Goal: Task Accomplishment & Management: Manage account settings

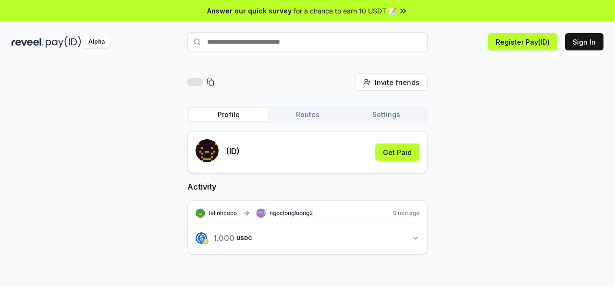
click at [391, 113] on button "Settings" at bounding box center [386, 114] width 79 height 13
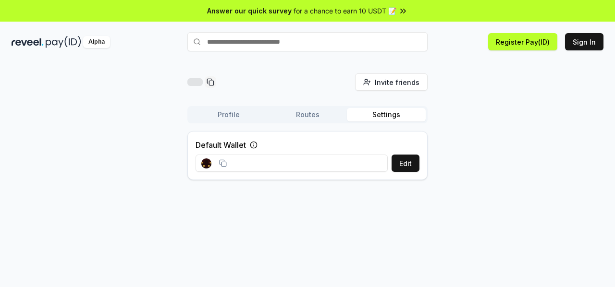
click at [346, 161] on input at bounding box center [292, 163] width 192 height 17
click at [402, 164] on button "Edit" at bounding box center [406, 163] width 28 height 17
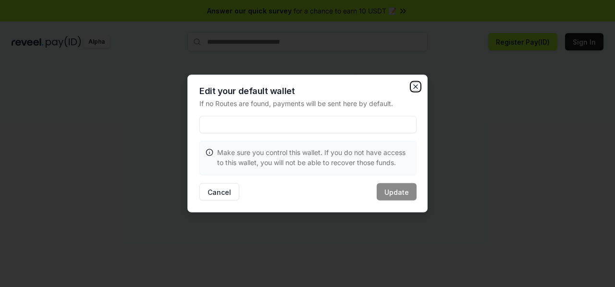
click at [414, 87] on icon "button" at bounding box center [416, 87] width 8 height 8
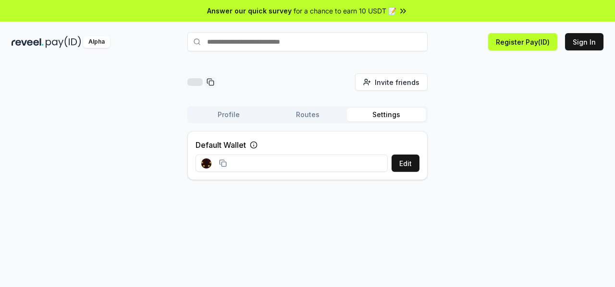
click at [225, 163] on icon at bounding box center [223, 163] width 8 height 8
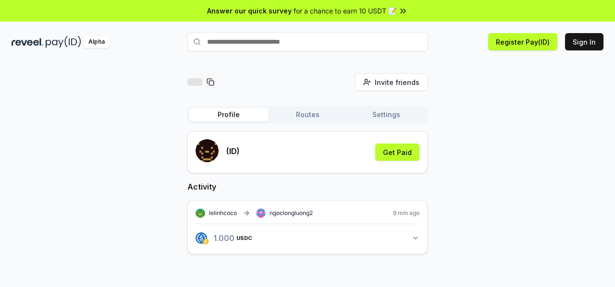
click at [231, 115] on button "Profile" at bounding box center [228, 114] width 79 height 13
click at [314, 237] on button "1.000 USDC 1 USDC" at bounding box center [308, 238] width 224 height 16
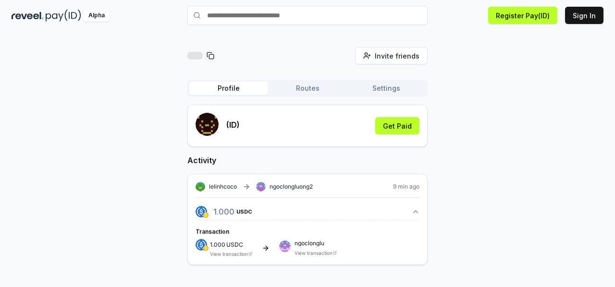
scroll to position [27, 0]
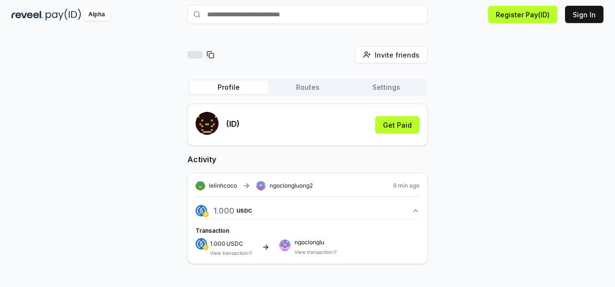
click at [312, 94] on button "Routes" at bounding box center [307, 87] width 79 height 13
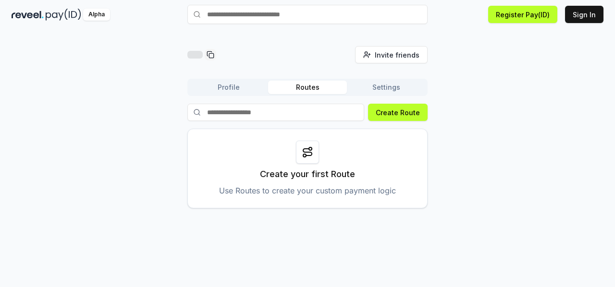
click at [388, 88] on button "Settings" at bounding box center [386, 87] width 79 height 13
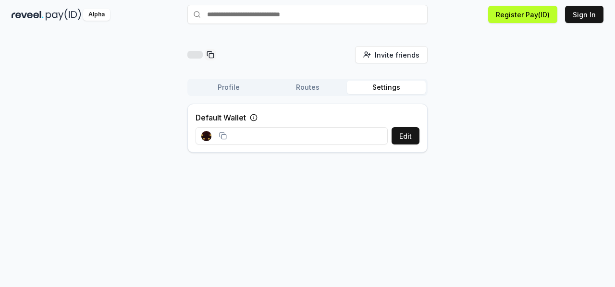
click at [74, 67] on div "Invite friends Invite Profile Routes Settings Default Wallet Edit" at bounding box center [308, 103] width 592 height 114
click at [526, 43] on div "Invite friends Invite Profile Routes Settings Default Wallet Edit" at bounding box center [307, 157] width 615 height 260
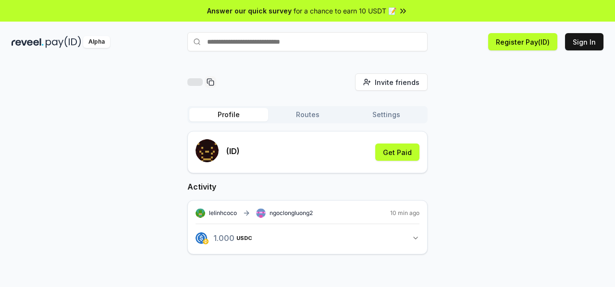
click at [240, 115] on button "Profile" at bounding box center [228, 114] width 79 height 13
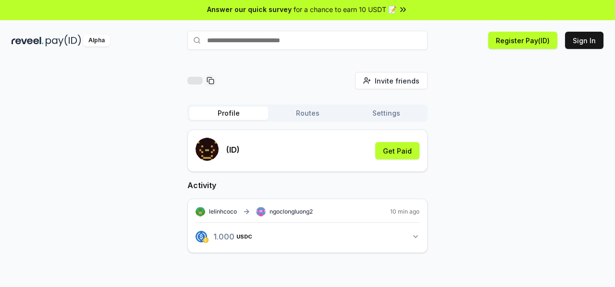
scroll to position [2, 0]
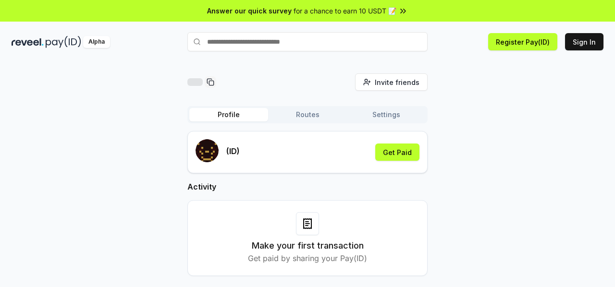
click at [467, 53] on div "Alpha Register Pay(ID) Sign In" at bounding box center [307, 41] width 615 height 25
click at [531, 46] on button "Register Pay(ID)" at bounding box center [522, 41] width 69 height 17
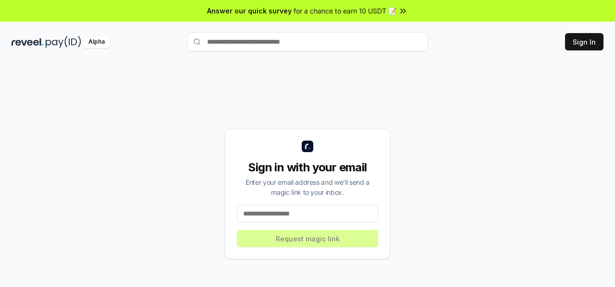
scroll to position [2, 0]
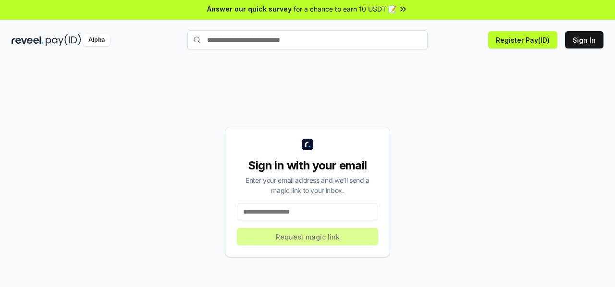
click at [275, 211] on input at bounding box center [307, 211] width 141 height 17
type input "**********"
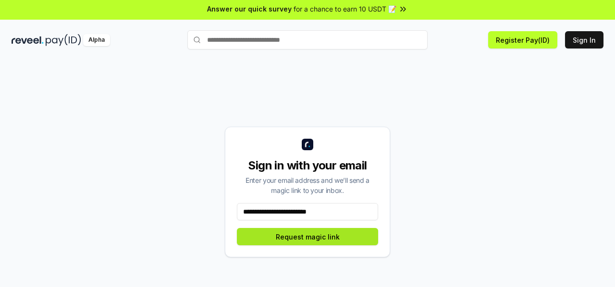
click at [320, 237] on button "Request magic link" at bounding box center [307, 236] width 141 height 17
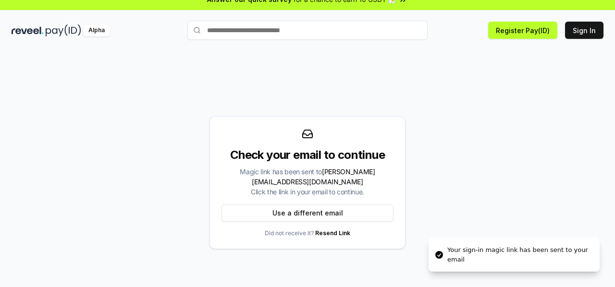
scroll to position [27, 0]
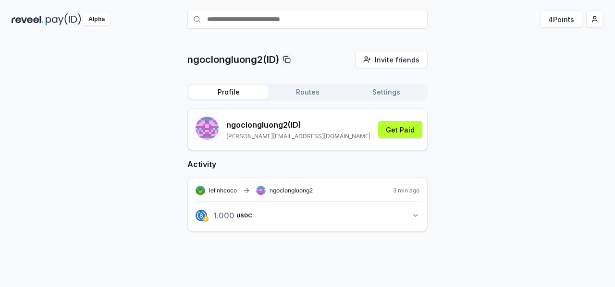
scroll to position [27, 0]
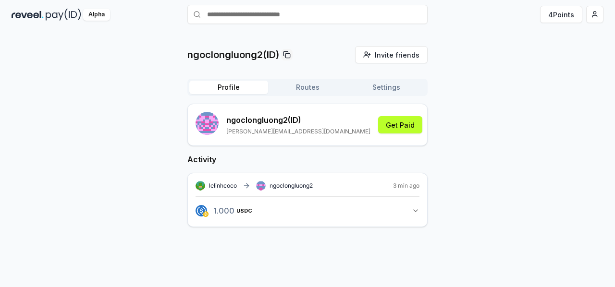
click at [350, 211] on button "1.000 USDC 1 USDC" at bounding box center [308, 211] width 224 height 16
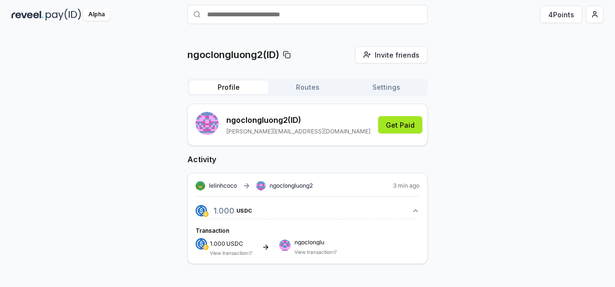
click at [404, 123] on button "Get Paid" at bounding box center [400, 124] width 44 height 17
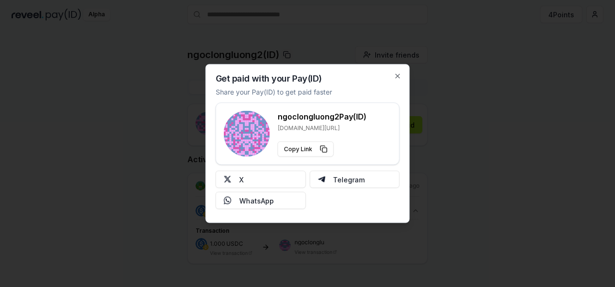
click at [358, 150] on div "Copy Link" at bounding box center [322, 149] width 89 height 15
click at [365, 151] on div "Copy Link" at bounding box center [322, 149] width 89 height 15
click at [272, 179] on button "X" at bounding box center [261, 179] width 90 height 17
click at [401, 77] on icon "button" at bounding box center [398, 77] width 8 height 8
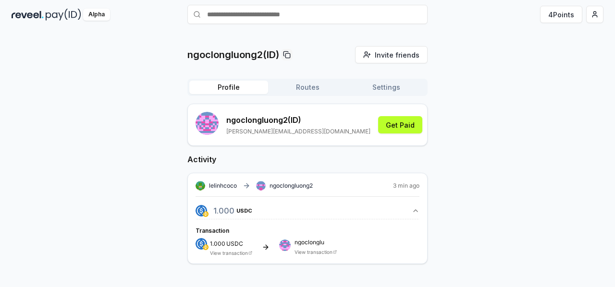
click at [224, 186] on span "lelinhcoco" at bounding box center [223, 186] width 28 height 8
click at [282, 167] on div "Activity lelinhcoco ngoclongluong2 3 min ago 1.000 USDC 1 USDC Transaction 1.00…" at bounding box center [307, 209] width 240 height 110
click at [310, 91] on button "Routes" at bounding box center [307, 87] width 79 height 13
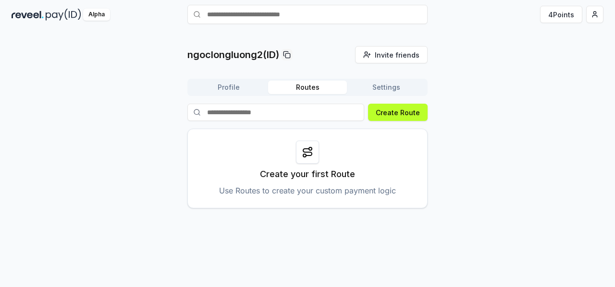
click at [394, 88] on button "Settings" at bounding box center [386, 87] width 79 height 13
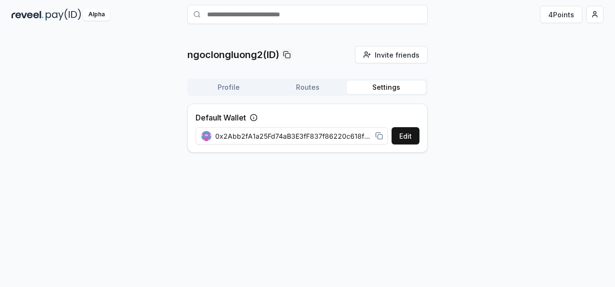
click at [316, 84] on button "Routes" at bounding box center [307, 87] width 79 height 13
click at [379, 86] on button "Settings" at bounding box center [386, 87] width 79 height 13
click at [216, 91] on button "Profile" at bounding box center [228, 87] width 79 height 13
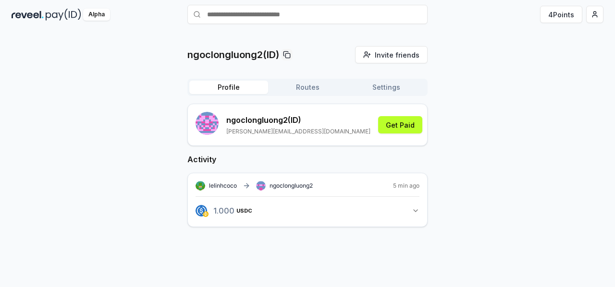
click at [378, 212] on button "1.000 USDC 1 USDC" at bounding box center [308, 211] width 224 height 16
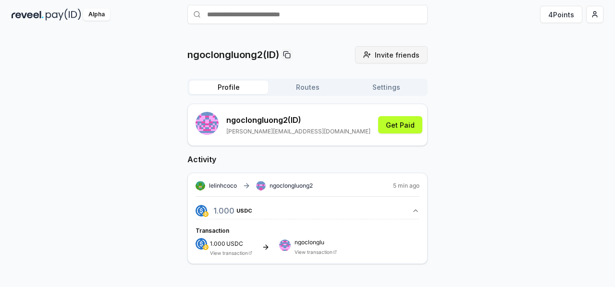
click at [372, 51] on button "Invite friends Invite" at bounding box center [391, 54] width 73 height 17
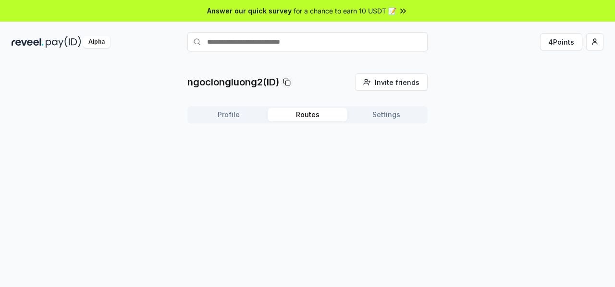
click at [308, 119] on button "Routes" at bounding box center [307, 114] width 79 height 13
click at [407, 112] on button "Settings" at bounding box center [386, 114] width 79 height 13
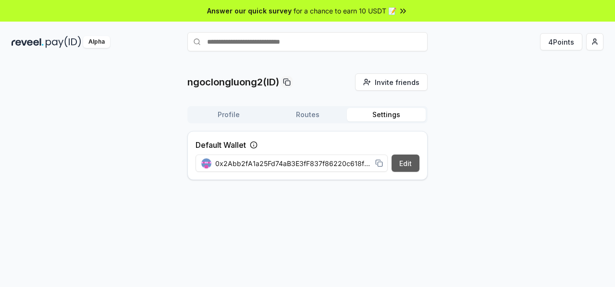
click at [406, 163] on button "Edit" at bounding box center [406, 163] width 28 height 17
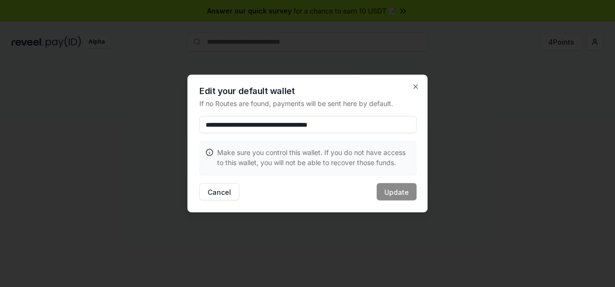
click at [386, 121] on input "**********" at bounding box center [307, 124] width 217 height 17
click at [304, 105] on p "If no Routes are found, payments will be sent here by default." at bounding box center [307, 103] width 217 height 10
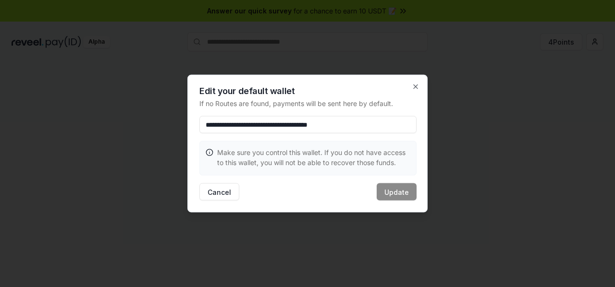
click at [304, 114] on div "**********" at bounding box center [307, 144] width 240 height 138
click at [279, 105] on p "If no Routes are found, payments will be sent here by default." at bounding box center [307, 103] width 217 height 10
click at [281, 112] on div "**********" at bounding box center [307, 144] width 240 height 138
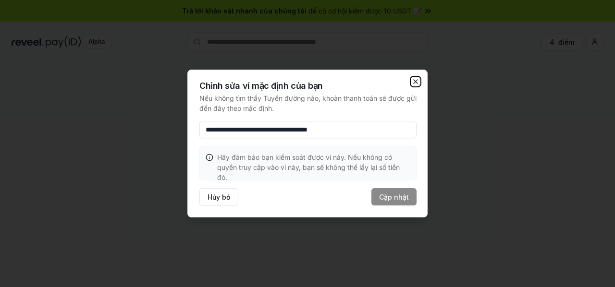
click at [414, 81] on icon "button" at bounding box center [416, 82] width 4 height 4
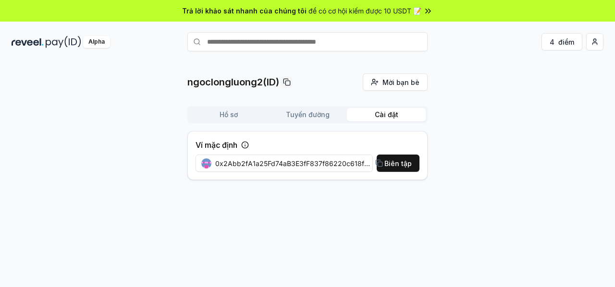
click at [306, 167] on font "0x2Abb2fA1a25Fd74aB3E3fF837f86220c618fFa62" at bounding box center [297, 163] width 165 height 8
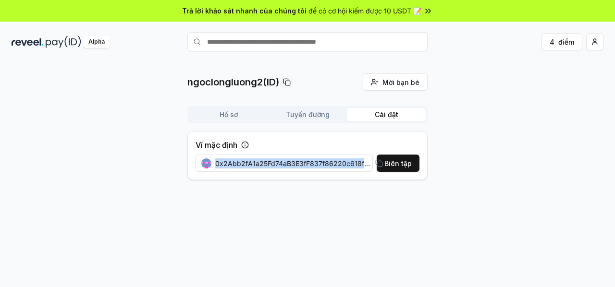
click at [306, 167] on font "0x2Abb2fA1a25Fd74aB3E3fF837f86220c618fFa62" at bounding box center [297, 163] width 165 height 8
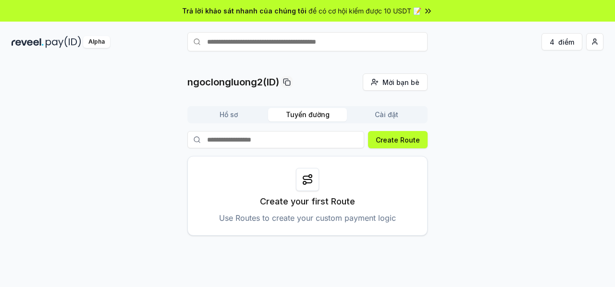
click at [309, 118] on font "Tuyến đường" at bounding box center [308, 114] width 44 height 8
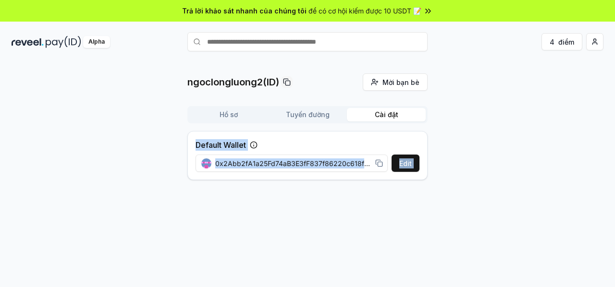
click at [372, 115] on button "Cài đặt" at bounding box center [386, 114] width 79 height 13
click at [296, 199] on div "ngoclongluong2(ID) Mời bạn bè Mời Hồ sơ Tuyến đường Cài đặt Ví mặc định Biên tậ…" at bounding box center [307, 184] width 615 height 260
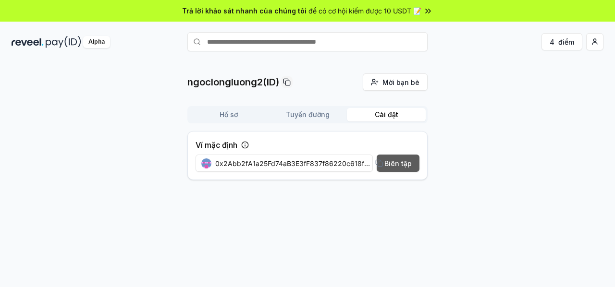
click at [398, 168] on font "Biên tập" at bounding box center [397, 164] width 27 height 10
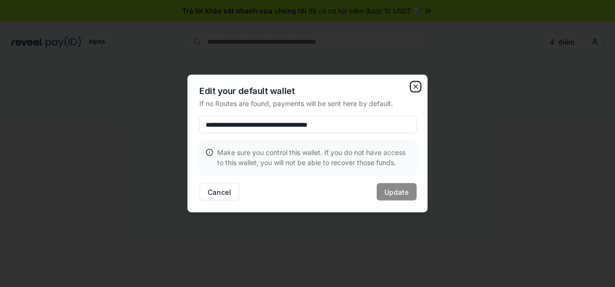
click at [415, 87] on icon "button" at bounding box center [416, 87] width 8 height 8
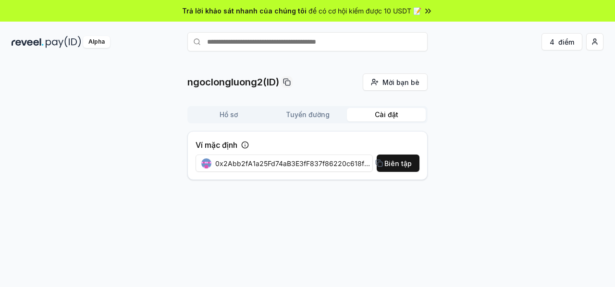
click at [227, 117] on font "Hồ sơ" at bounding box center [229, 114] width 18 height 8
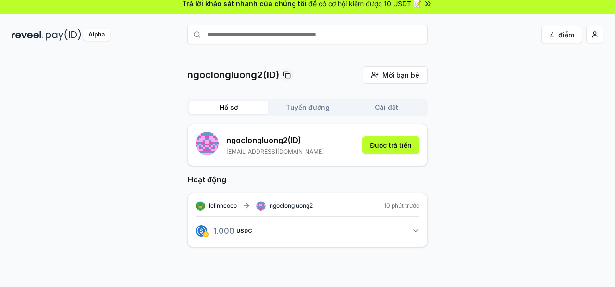
scroll to position [8, 0]
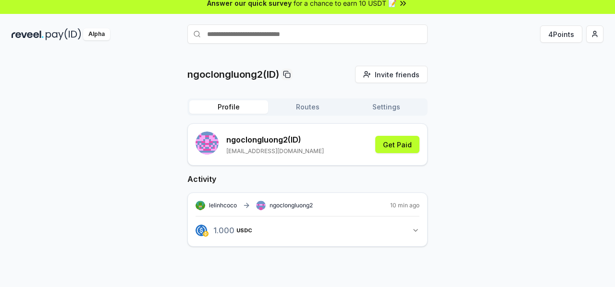
click at [431, 121] on div "ngoclongluong2(ID) Invite friends Invite Profile Routes Settings ngoclongluong2…" at bounding box center [308, 164] width 592 height 196
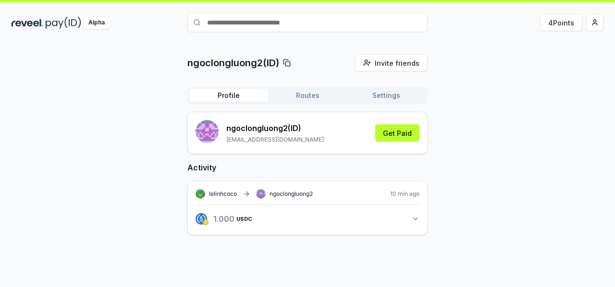
scroll to position [27, 0]
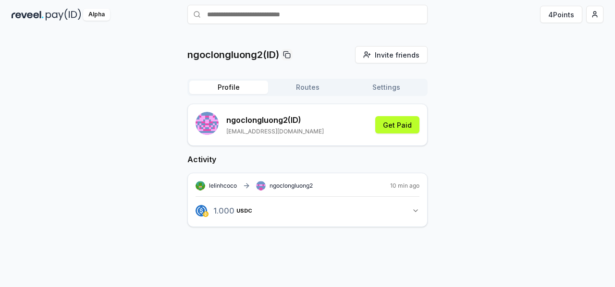
click at [378, 88] on button "Settings" at bounding box center [386, 87] width 79 height 13
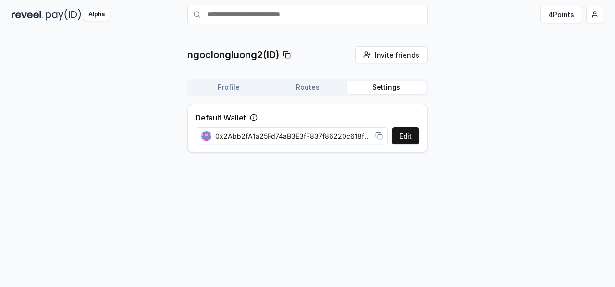
click at [379, 135] on icon at bounding box center [379, 136] width 8 height 8
click at [236, 86] on button "Profile" at bounding box center [228, 87] width 79 height 13
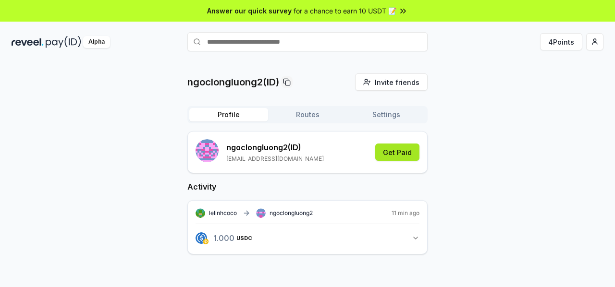
click at [397, 155] on button "Get Paid" at bounding box center [397, 152] width 44 height 17
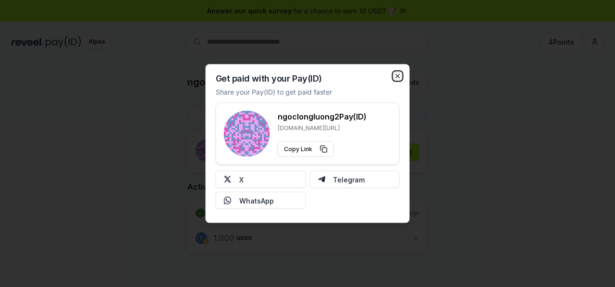
click at [398, 76] on icon "button" at bounding box center [398, 77] width 8 height 8
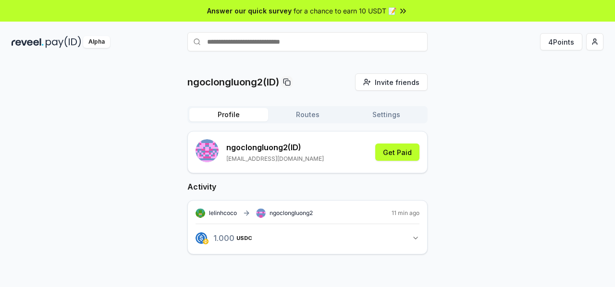
click at [244, 42] on input "text" at bounding box center [307, 41] width 240 height 19
type input "**********"
click at [416, 59] on span "Pay" at bounding box center [414, 60] width 18 height 14
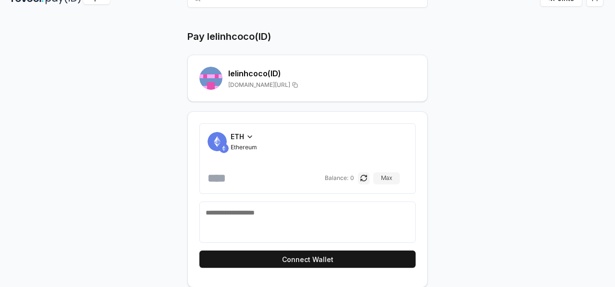
scroll to position [44, 0]
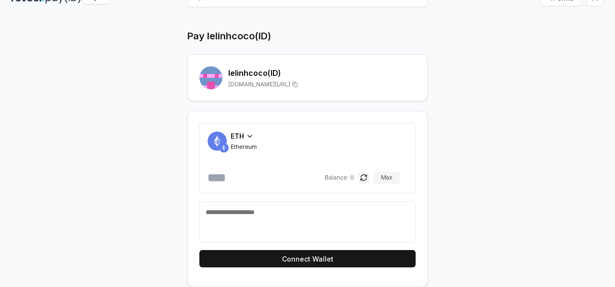
click at [248, 134] on icon at bounding box center [250, 137] width 8 height 8
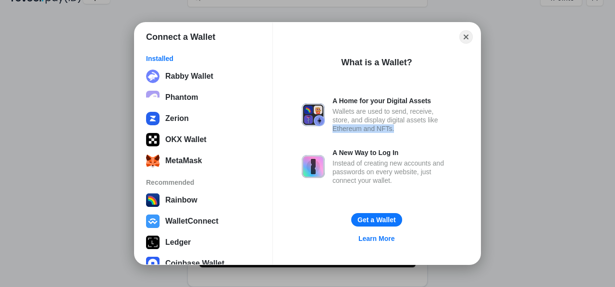
click at [534, 124] on div "Connect a Wallet Installed Rabby Wallet Phantom Zerion OKX Wallet MetaMask Reco…" at bounding box center [307, 143] width 807 height 479
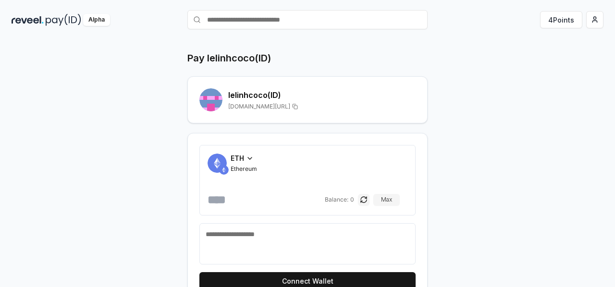
scroll to position [0, 0]
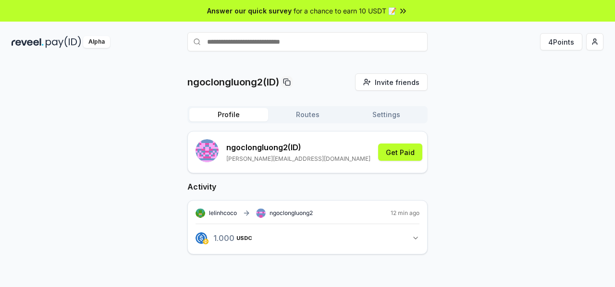
click at [357, 245] on button "1.000 USDC 1 USDC" at bounding box center [308, 238] width 224 height 16
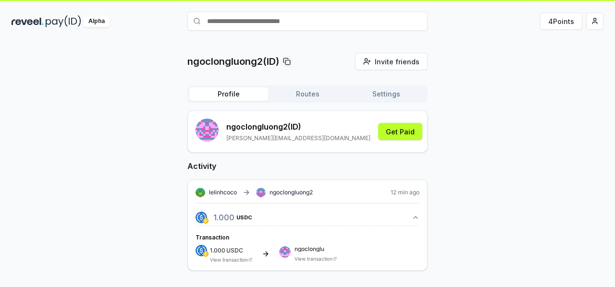
scroll to position [27, 0]
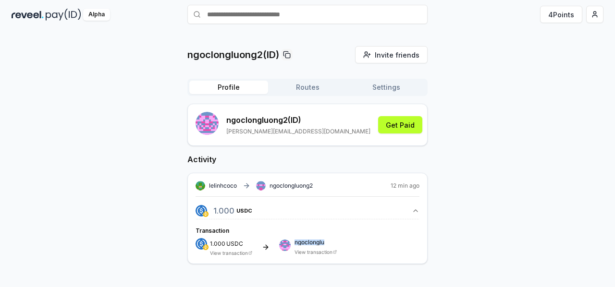
drag, startPoint x: 330, startPoint y: 242, endPoint x: 294, endPoint y: 242, distance: 36.0
click at [294, 242] on div "1.000 USDC View transaction ngoclonglu View transaction" at bounding box center [308, 247] width 224 height 18
click at [353, 240] on div "1.000 USDC View transaction ngoclonglu View transaction" at bounding box center [308, 247] width 224 height 18
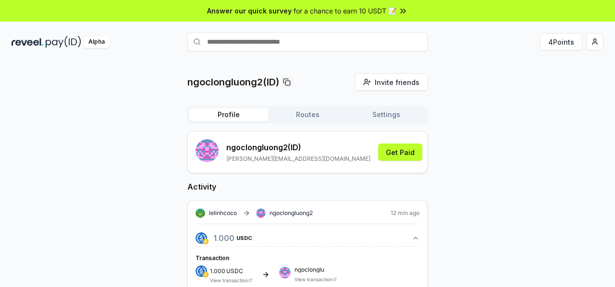
click at [596, 41] on html "Answer our quick survey for a chance to earn 10 USDT 📝 Alpha 4 Points ngoclongl…" at bounding box center [307, 143] width 615 height 287
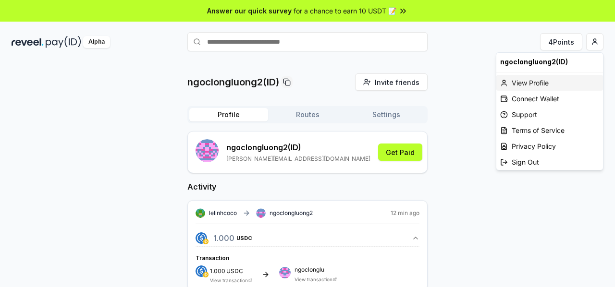
click at [537, 85] on div "View Profile" at bounding box center [549, 83] width 107 height 16
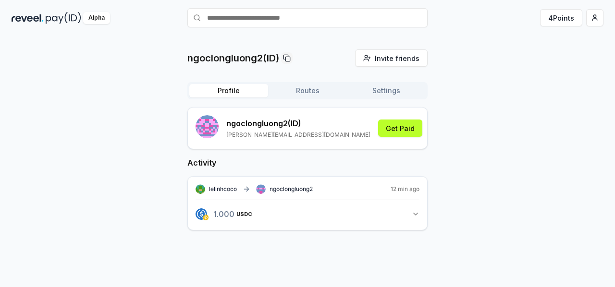
scroll to position [27, 0]
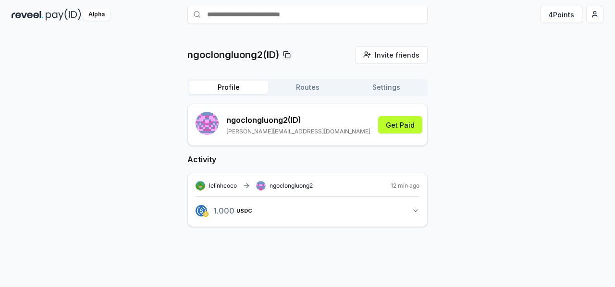
click at [367, 211] on button "1.000 USDC 1 USDC" at bounding box center [308, 211] width 224 height 16
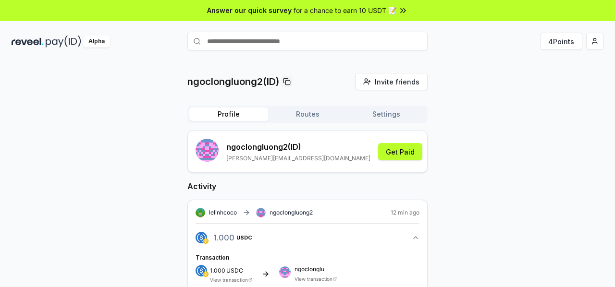
scroll to position [0, 0]
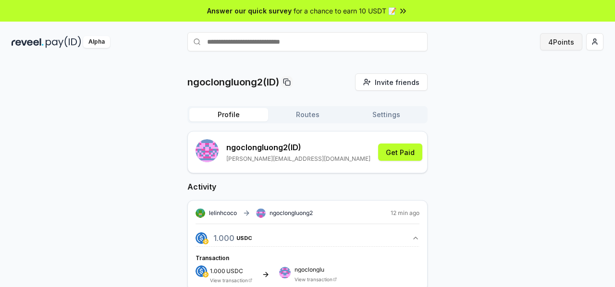
click at [568, 43] on button "4 Points" at bounding box center [561, 41] width 42 height 17
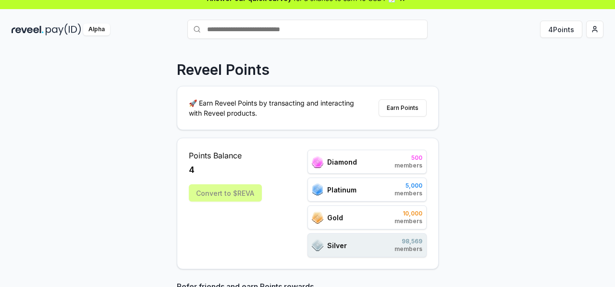
scroll to position [28, 0]
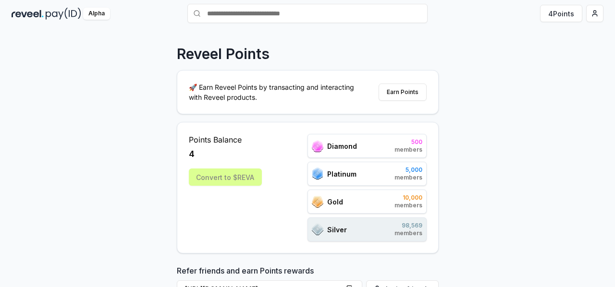
click at [367, 246] on div "Points Balance 4 Convert to $[PERSON_NAME] 500 members Platinum 5,000 members G…" at bounding box center [308, 188] width 262 height 132
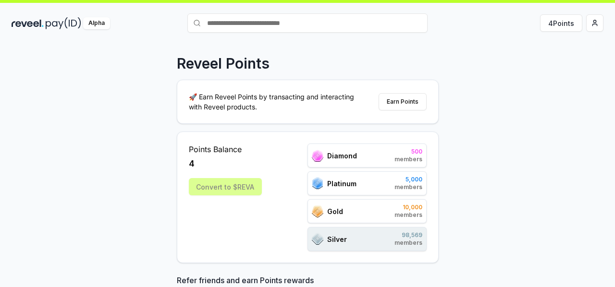
scroll to position [0, 0]
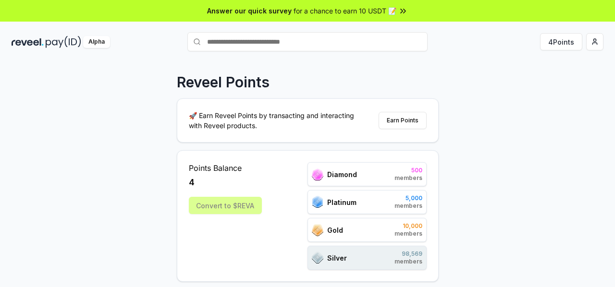
click at [269, 42] on input "text" at bounding box center [307, 41] width 240 height 19
type input "**********"
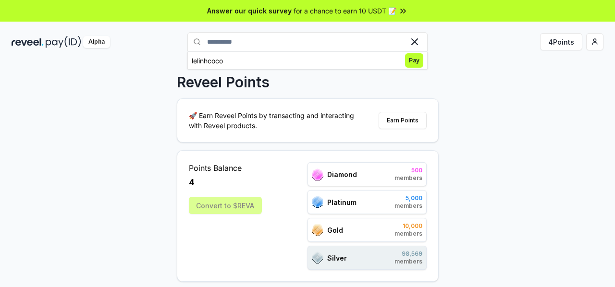
click at [318, 88] on div "Reveel Points" at bounding box center [308, 81] width 262 height 17
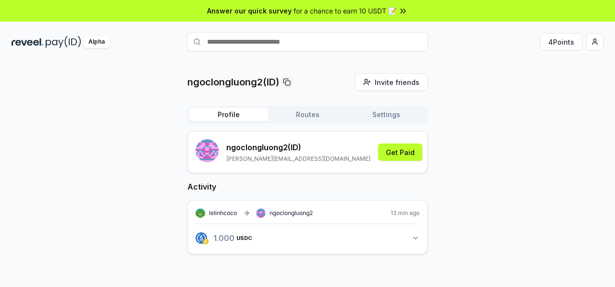
click at [319, 238] on button "1.000 USDC 1 USDC" at bounding box center [308, 238] width 224 height 16
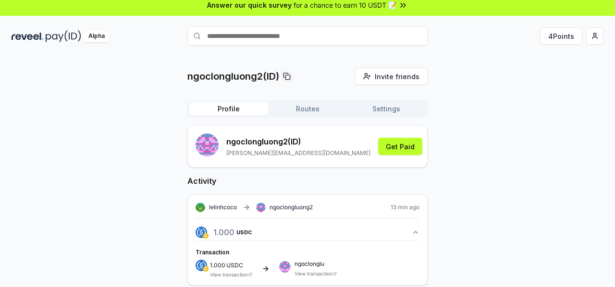
scroll to position [27, 0]
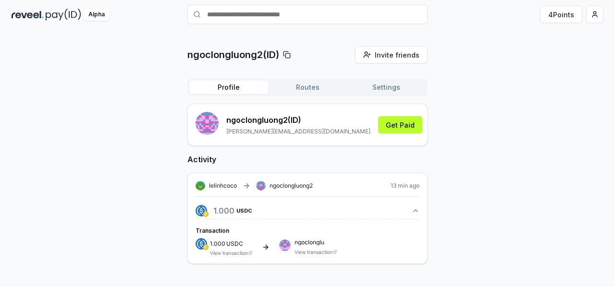
click at [310, 92] on button "Routes" at bounding box center [307, 87] width 79 height 13
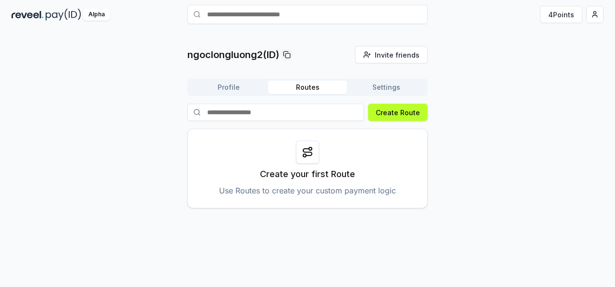
click at [304, 155] on icon at bounding box center [308, 153] width 12 height 12
click at [301, 177] on p "Create your first Route" at bounding box center [307, 174] width 95 height 13
click at [292, 193] on p "Use Routes to create your custom payment logic" at bounding box center [307, 191] width 177 height 12
click at [398, 114] on button "Create Route" at bounding box center [398, 112] width 60 height 17
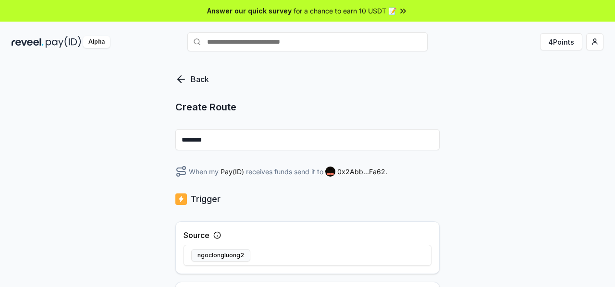
click at [193, 78] on p "Back" at bounding box center [200, 79] width 18 height 12
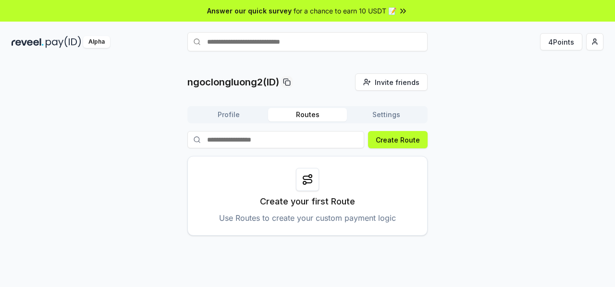
click at [228, 117] on button "Profile" at bounding box center [228, 114] width 79 height 13
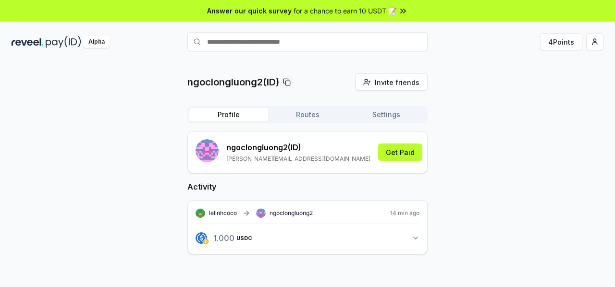
click at [416, 208] on div "lelinhcoco ngoclongluong2 14 min ago 1.000 USDC 1 USDC" at bounding box center [307, 227] width 240 height 54
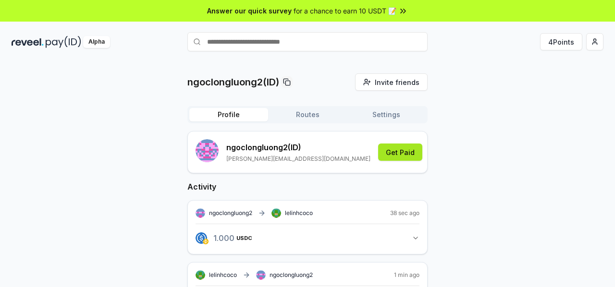
click at [390, 154] on button "Get Paid" at bounding box center [400, 152] width 44 height 17
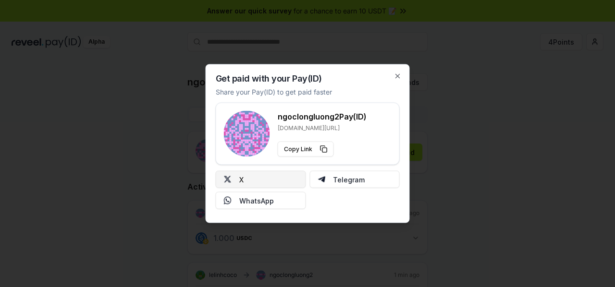
click at [265, 184] on button "X" at bounding box center [261, 179] width 90 height 17
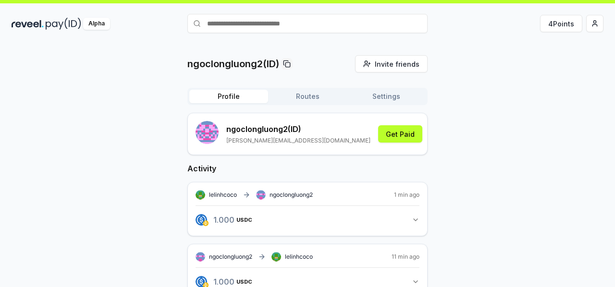
scroll to position [37, 0]
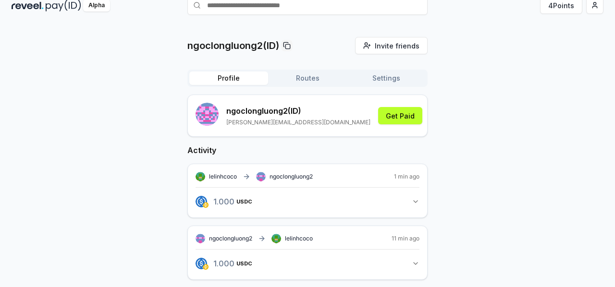
click at [548, 144] on div "ngoclongluong2(ID) Invite friends Invite Profile Routes Settings ngoclongluong2…" at bounding box center [308, 228] width 592 height 382
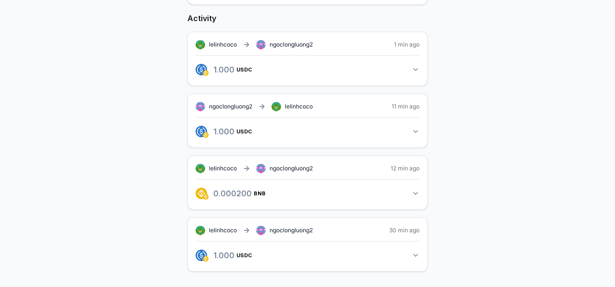
scroll to position [0, 0]
